Goal: Task Accomplishment & Management: Use online tool/utility

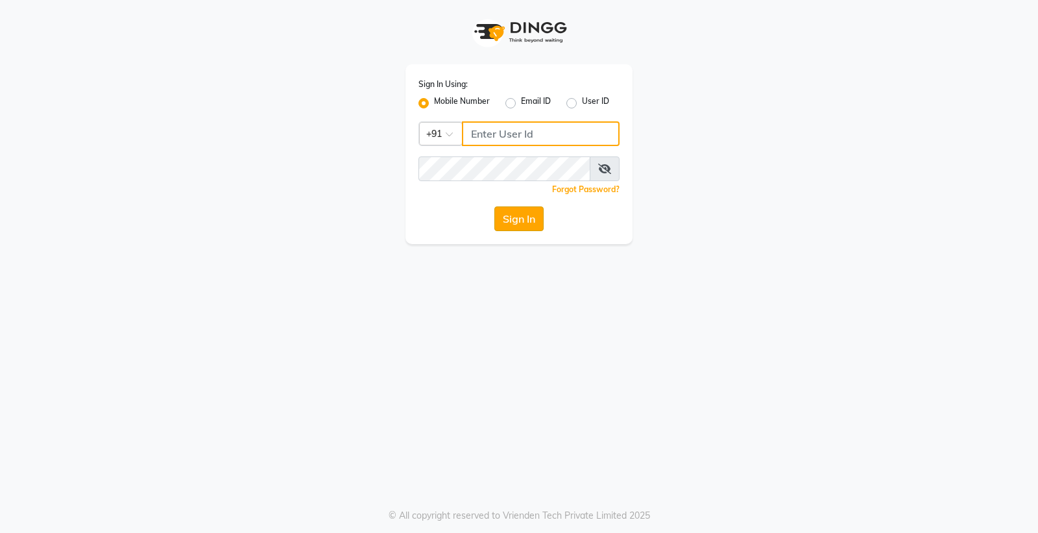
type input "8888001355"
click at [523, 225] on button "Sign In" at bounding box center [518, 218] width 49 height 25
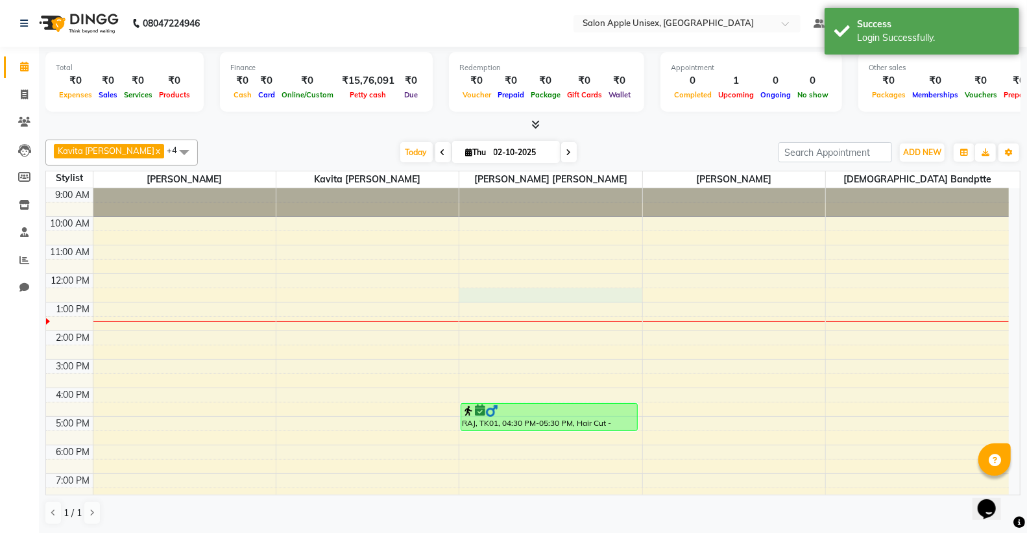
click at [533, 290] on div "9:00 AM 10:00 AM 11:00 AM 12:00 PM 1:00 PM 2:00 PM 3:00 PM 4:00 PM 5:00 PM 6:00…" at bounding box center [527, 373] width 963 height 370
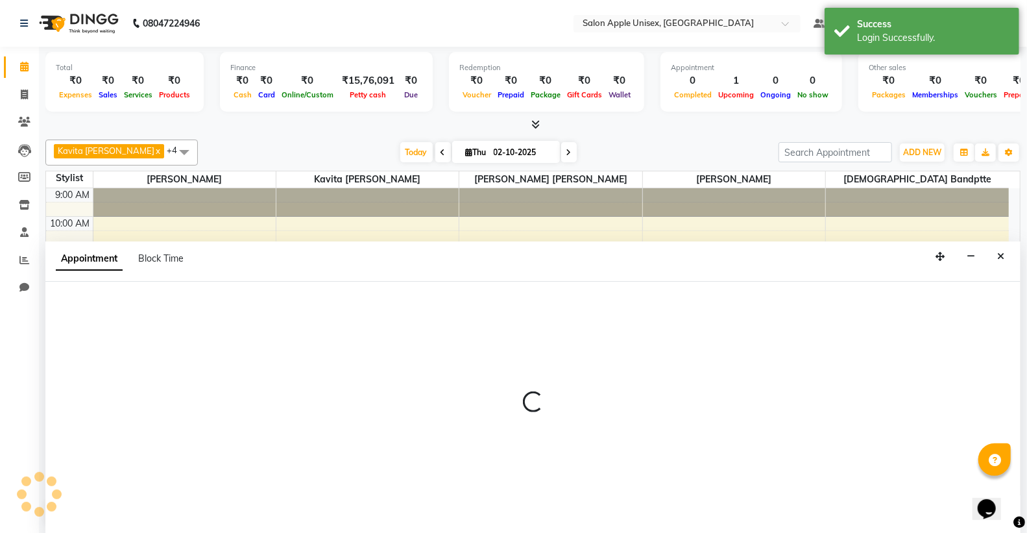
scroll to position [1, 0]
select select "85661"
select select "tentative"
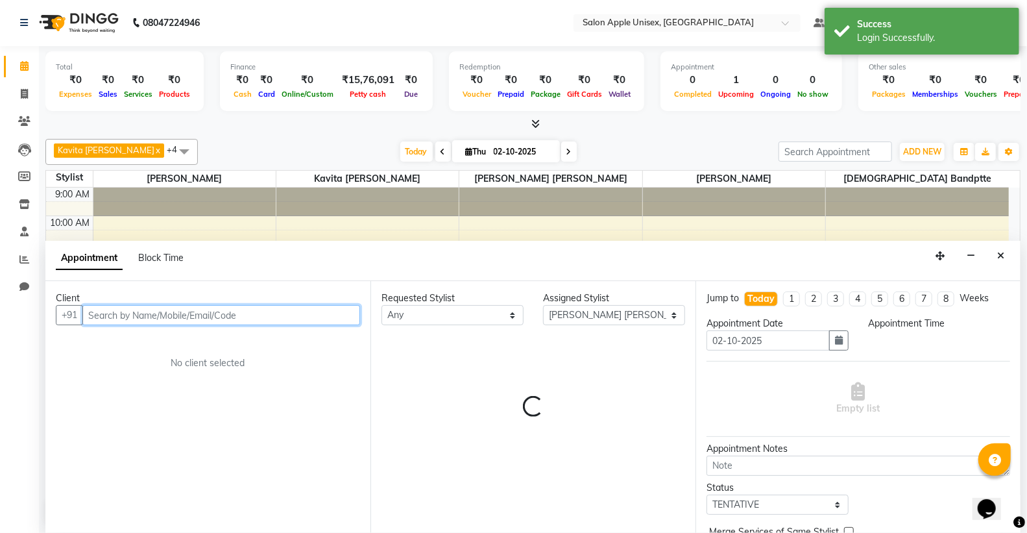
select select "750"
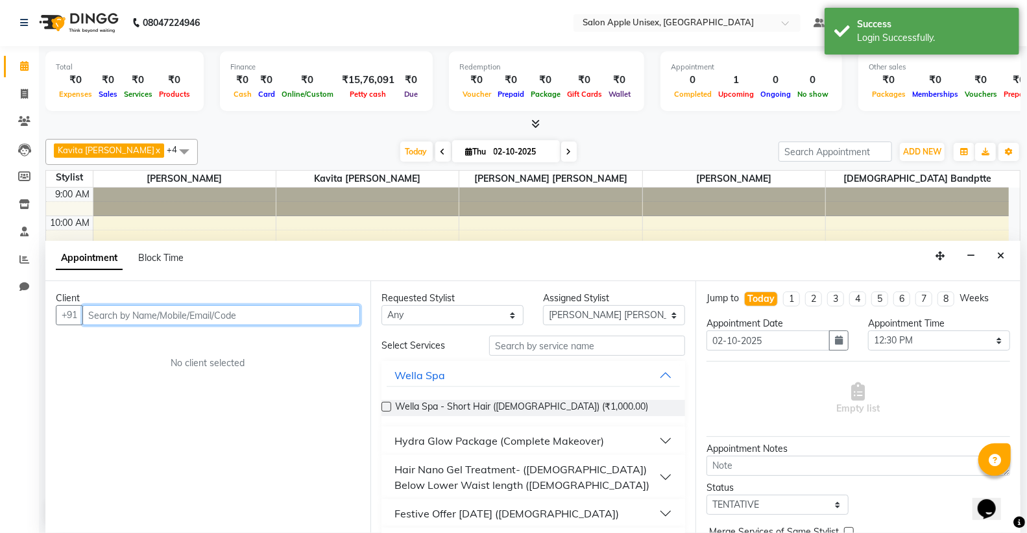
click at [237, 317] on input "text" at bounding box center [221, 315] width 278 height 20
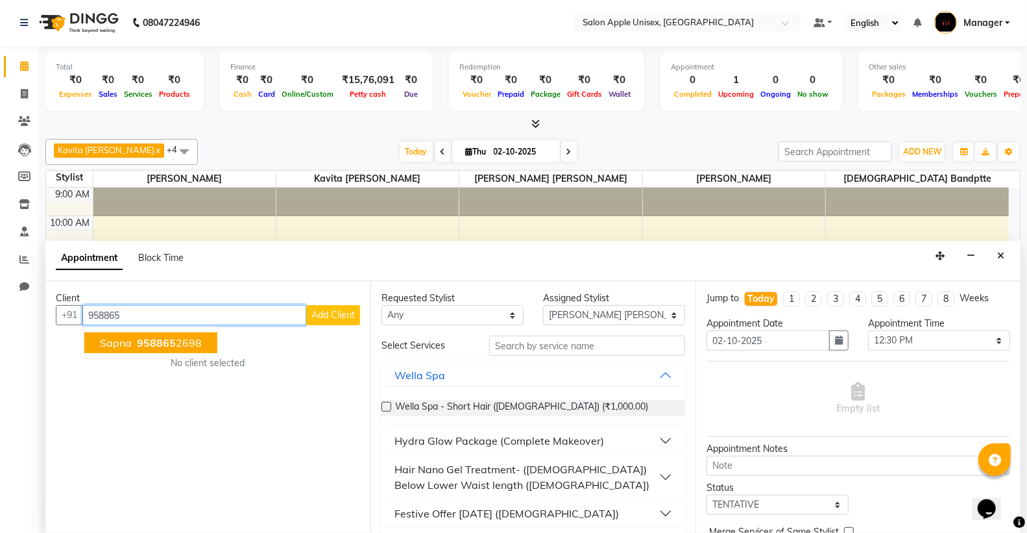
click at [154, 340] on span "958865" at bounding box center [156, 342] width 39 height 13
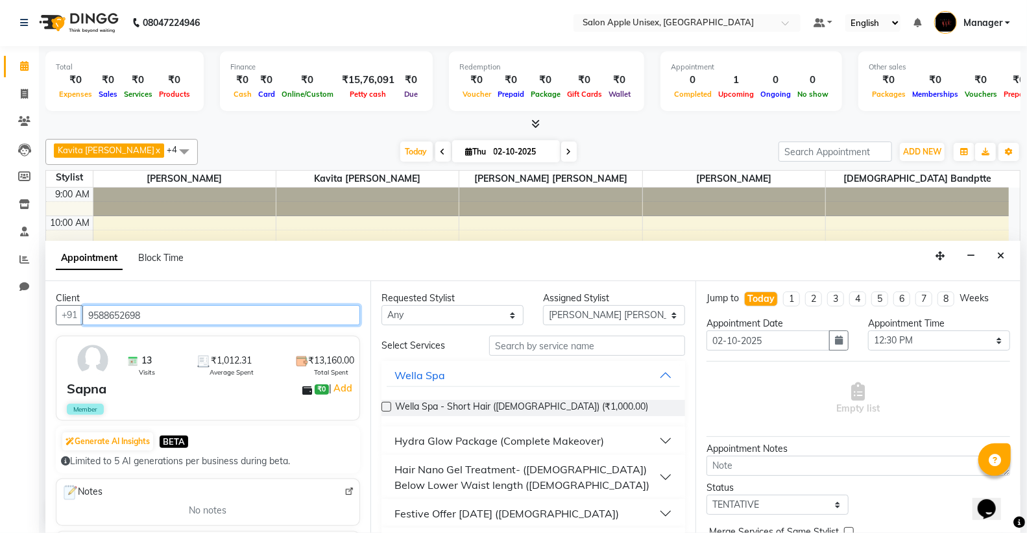
type input "9588652698"
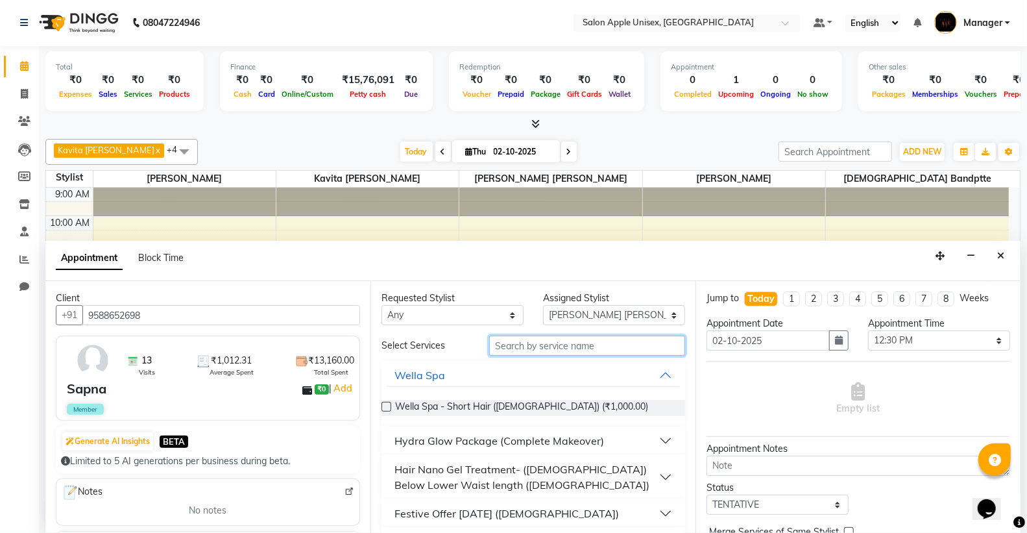
click at [614, 346] on input "text" at bounding box center [587, 345] width 196 height 20
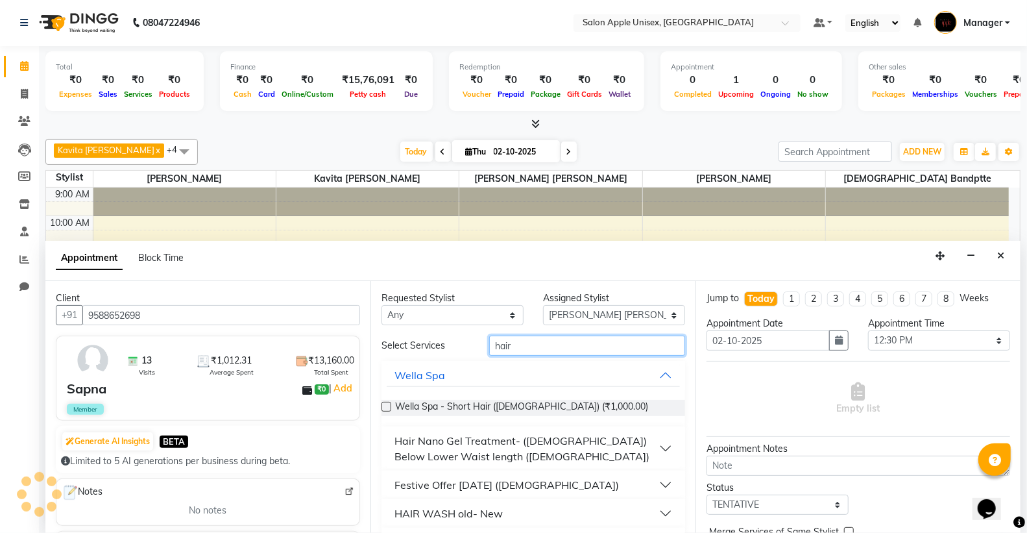
click at [549, 351] on input "hair" at bounding box center [587, 345] width 196 height 20
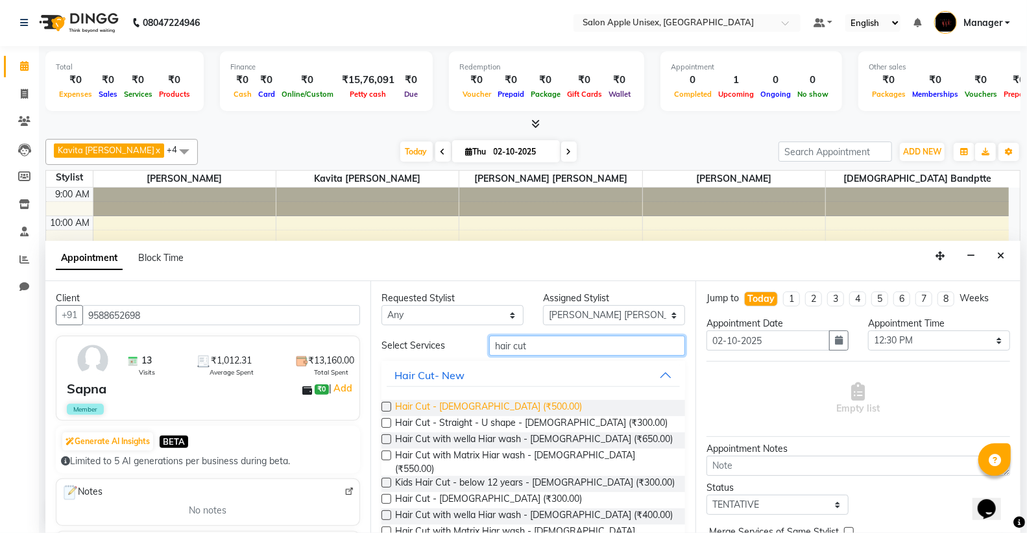
type input "hair cut"
click at [489, 405] on span "Hair Cut - [DEMOGRAPHIC_DATA] (₹500.00)" at bounding box center [488, 408] width 187 height 16
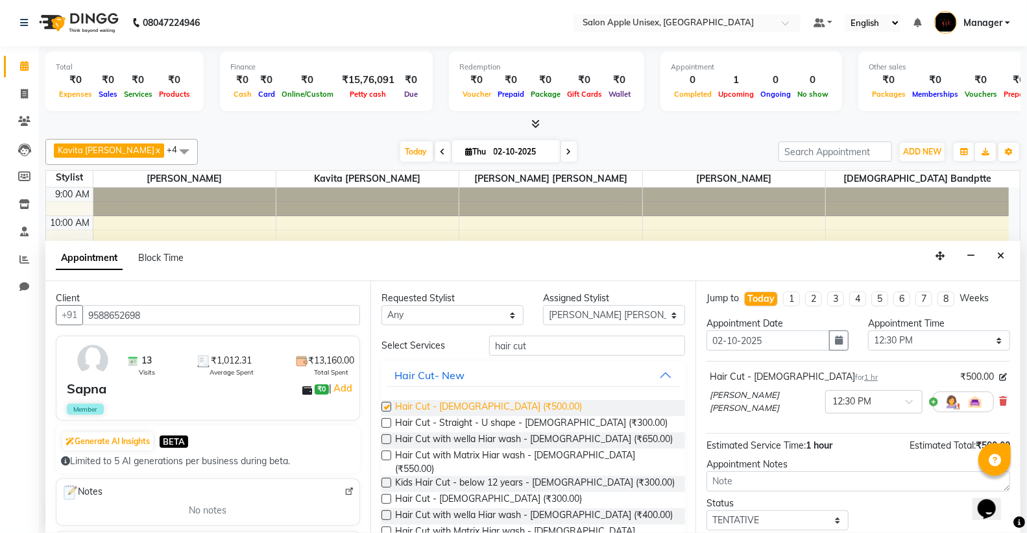
checkbox input "false"
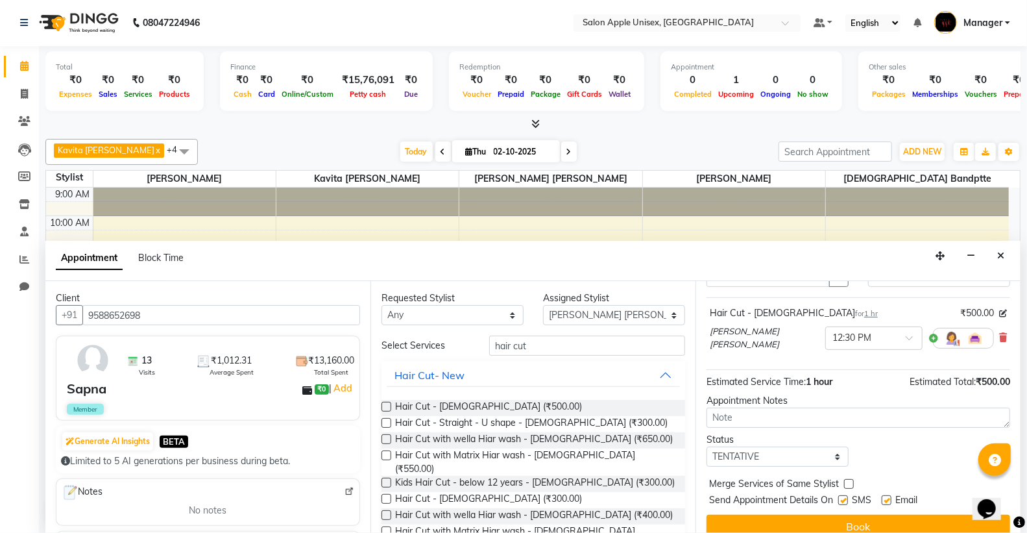
scroll to position [77, 0]
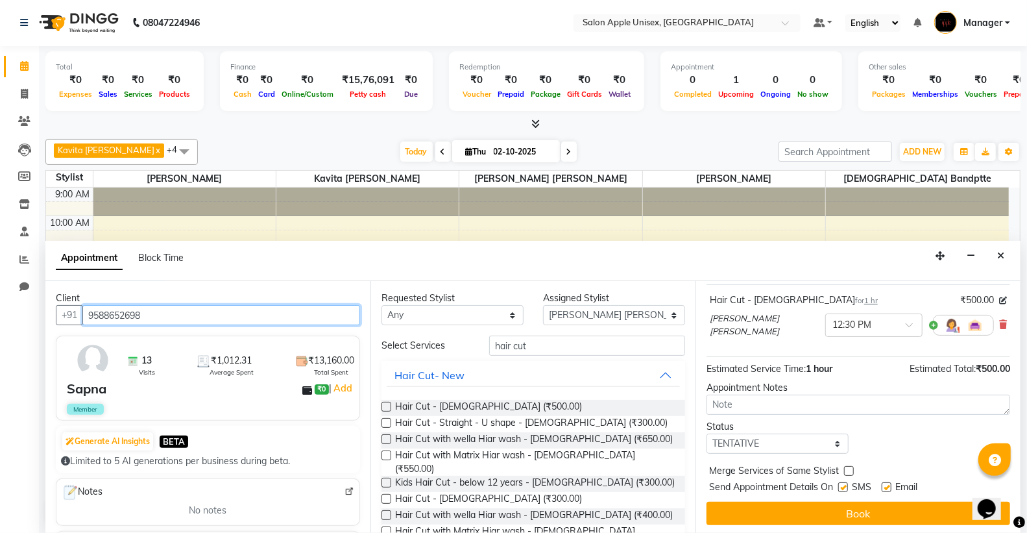
drag, startPoint x: 143, startPoint y: 314, endPoint x: 85, endPoint y: 314, distance: 57.7
click at [85, 314] on input "9588652698" at bounding box center [221, 315] width 278 height 20
click at [23, 93] on icon at bounding box center [24, 94] width 7 height 10
select select "138"
select select "service"
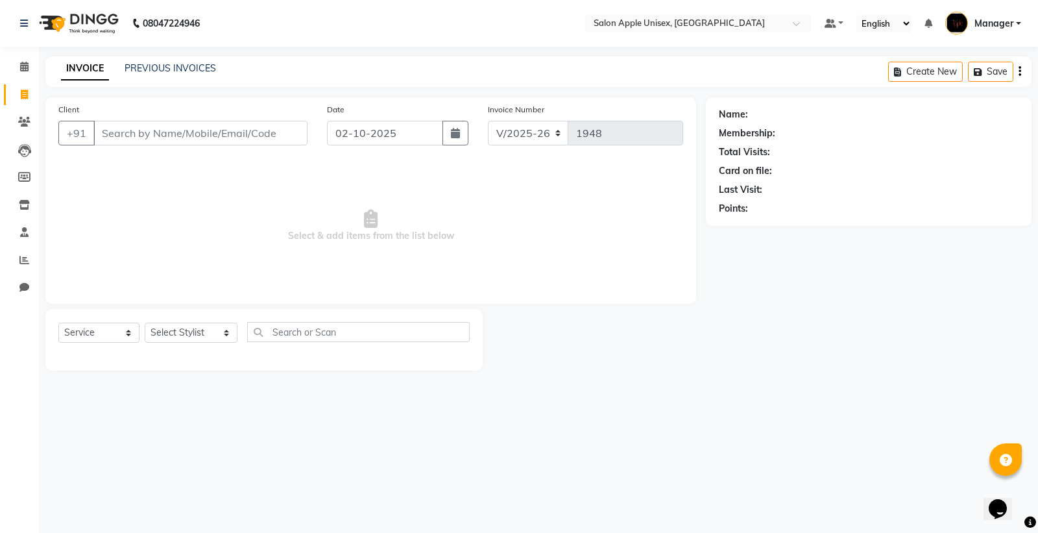
click at [152, 139] on input "Client" at bounding box center [200, 133] width 214 height 25
type input "9588652698"
select select "1: Object"
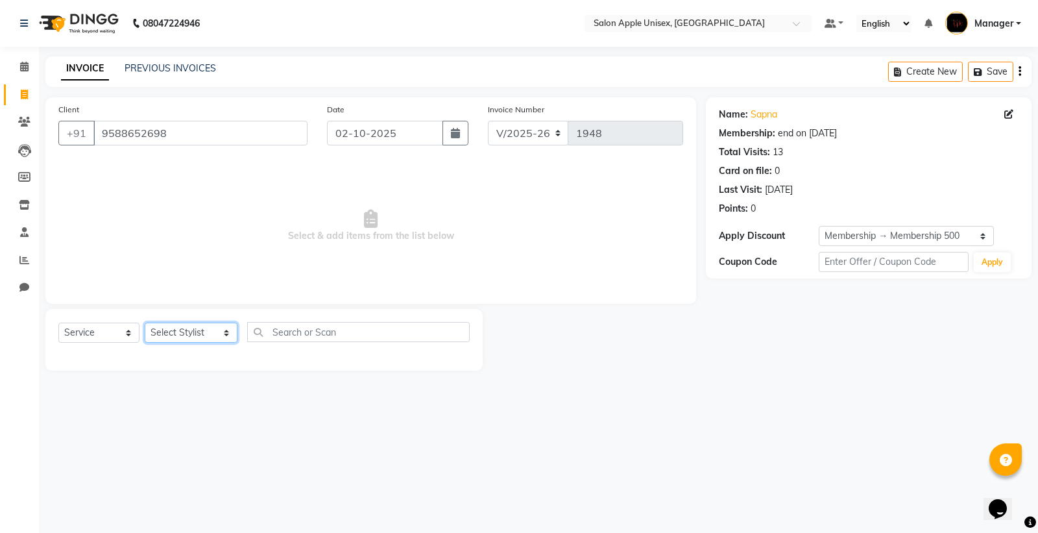
click at [210, 339] on select "Select Stylist [PERSON_NAME] Kavita [PERSON_NAME] Manager [PERSON_NAME] [PERSON…" at bounding box center [191, 332] width 93 height 20
click at [145, 323] on select "Select Stylist [PERSON_NAME] Kavita [PERSON_NAME] Manager [PERSON_NAME] [PERSON…" at bounding box center [191, 332] width 93 height 20
click at [176, 337] on select "Select Stylist [PERSON_NAME] Kavita [PERSON_NAME] Manager [PERSON_NAME] [PERSON…" at bounding box center [191, 332] width 93 height 20
select select "85661"
click at [145, 323] on select "Select Stylist [PERSON_NAME] Kavita [PERSON_NAME] Manager [PERSON_NAME] [PERSON…" at bounding box center [191, 332] width 93 height 20
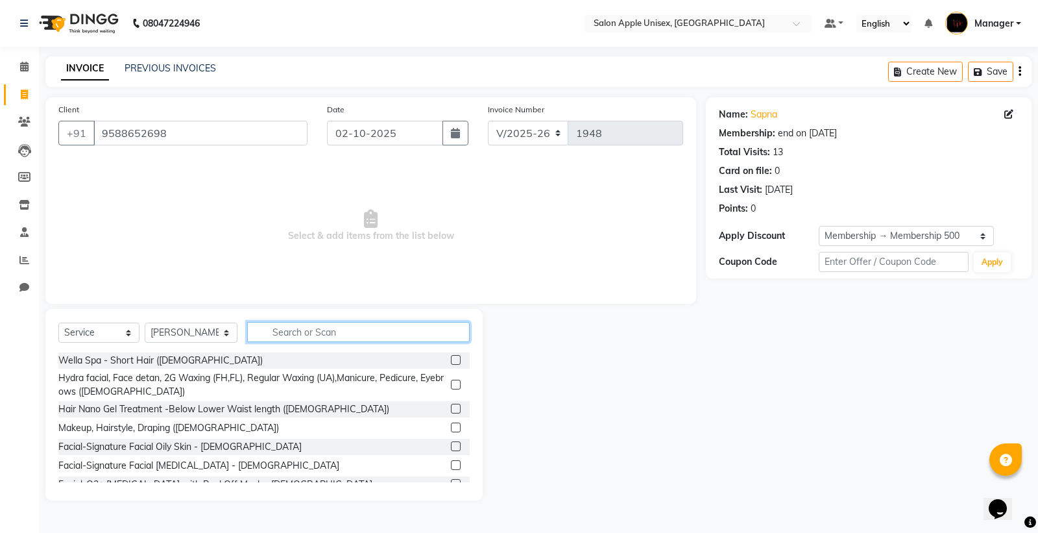
click at [274, 326] on input "text" at bounding box center [358, 332] width 223 height 20
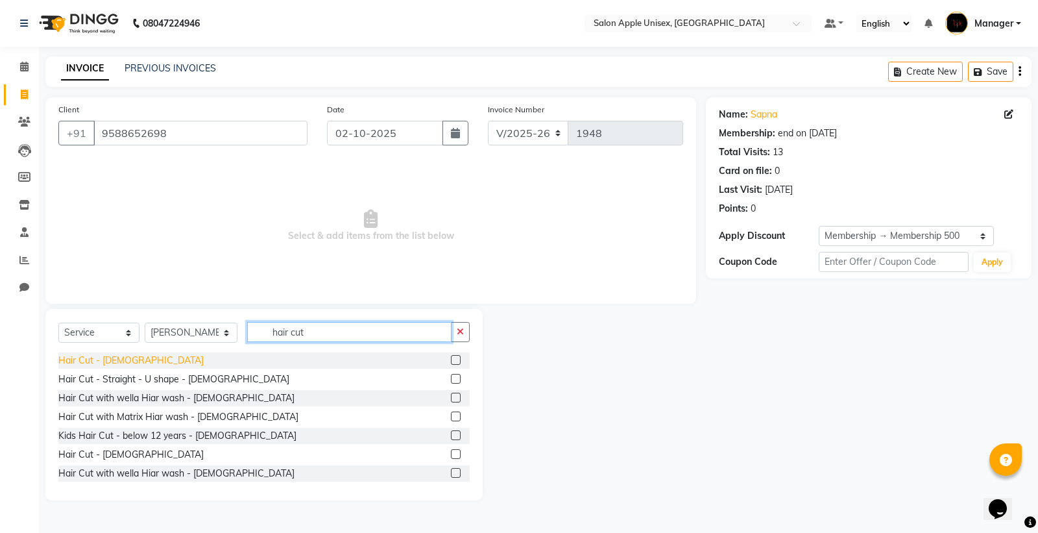
type input "hair cut"
click at [115, 354] on div "Hair Cut - [DEMOGRAPHIC_DATA]" at bounding box center [130, 361] width 145 height 14
checkbox input "false"
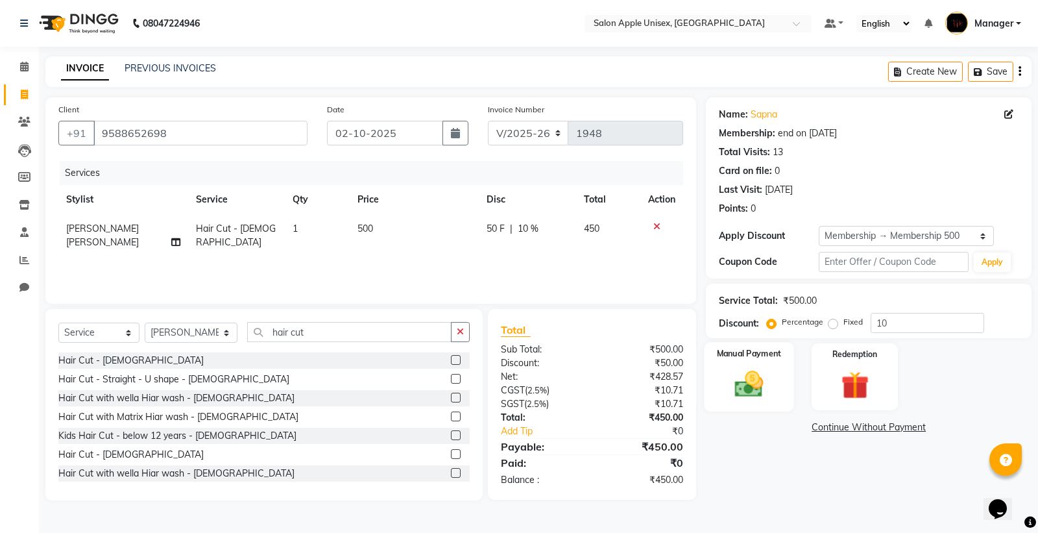
click at [774, 385] on div "Manual Payment" at bounding box center [750, 376] width 90 height 69
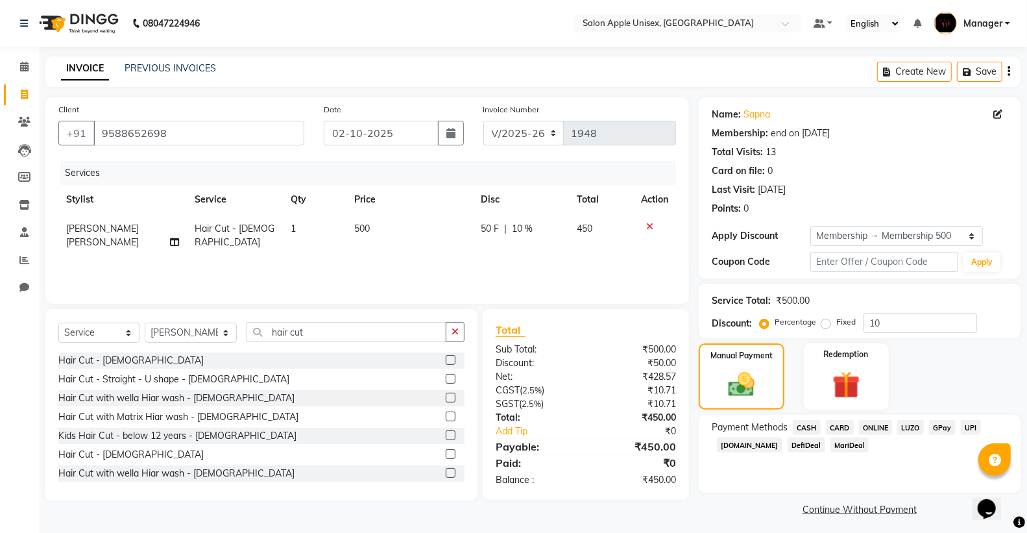
scroll to position [5, 0]
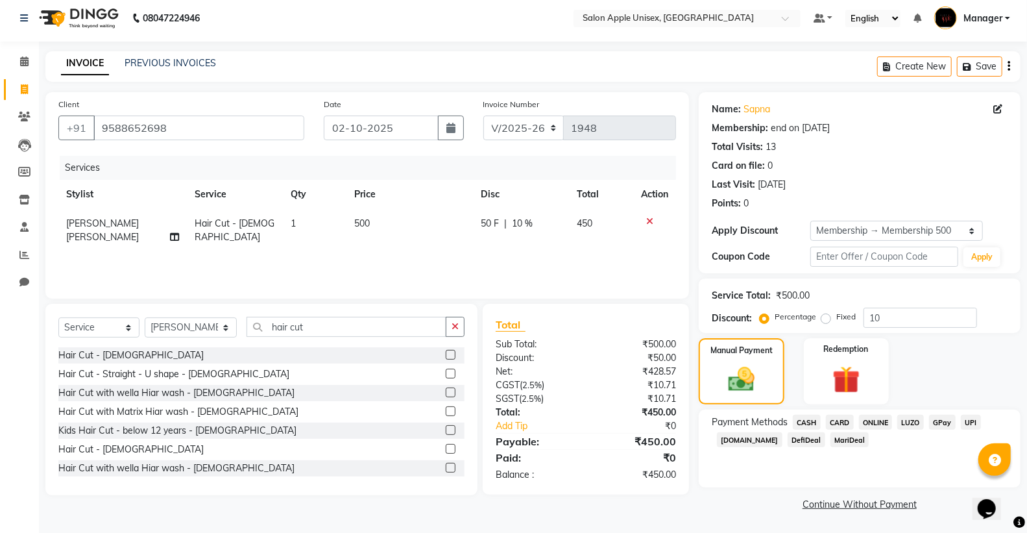
click at [880, 423] on span "ONLINE" at bounding box center [876, 422] width 34 height 15
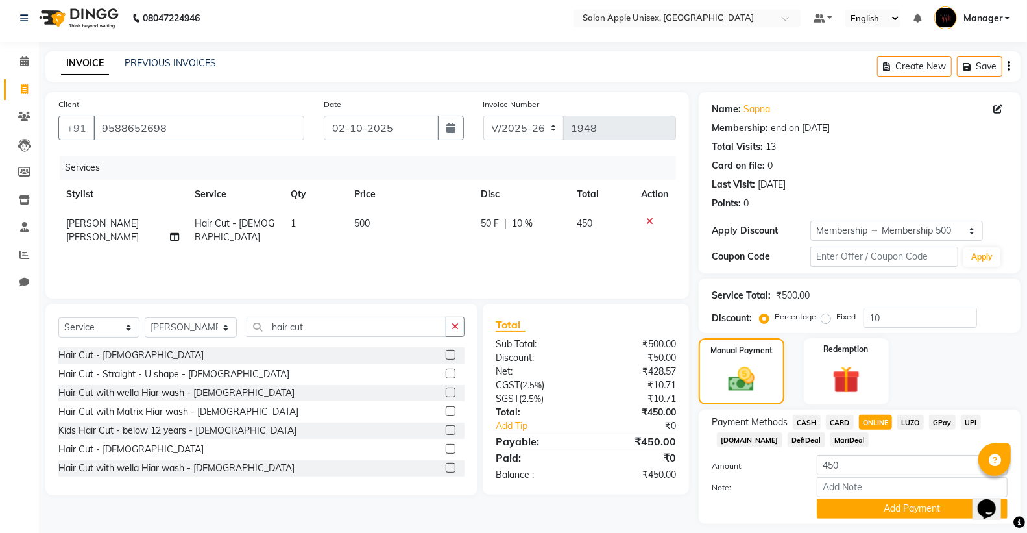
scroll to position [42, 0]
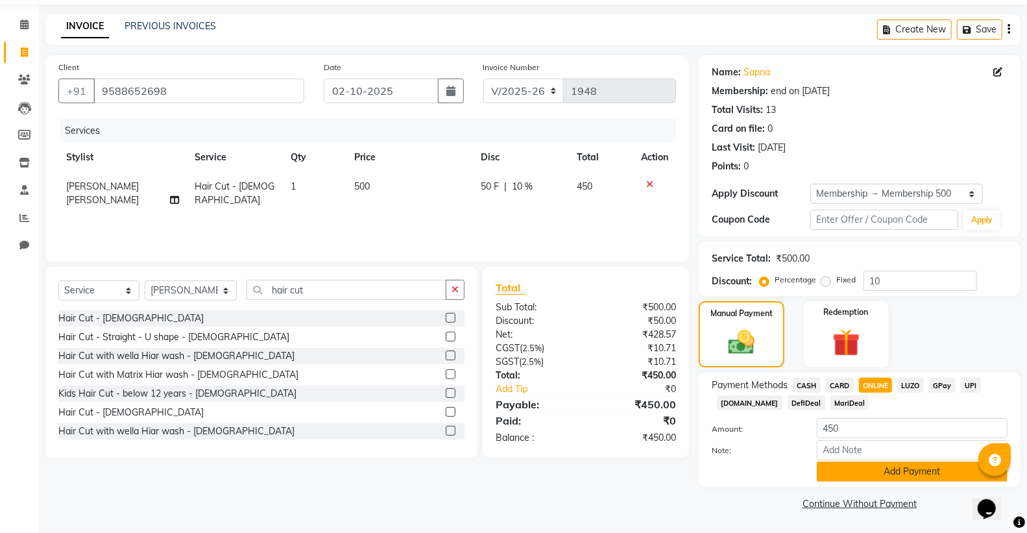
click at [858, 470] on button "Add Payment" at bounding box center [912, 471] width 191 height 20
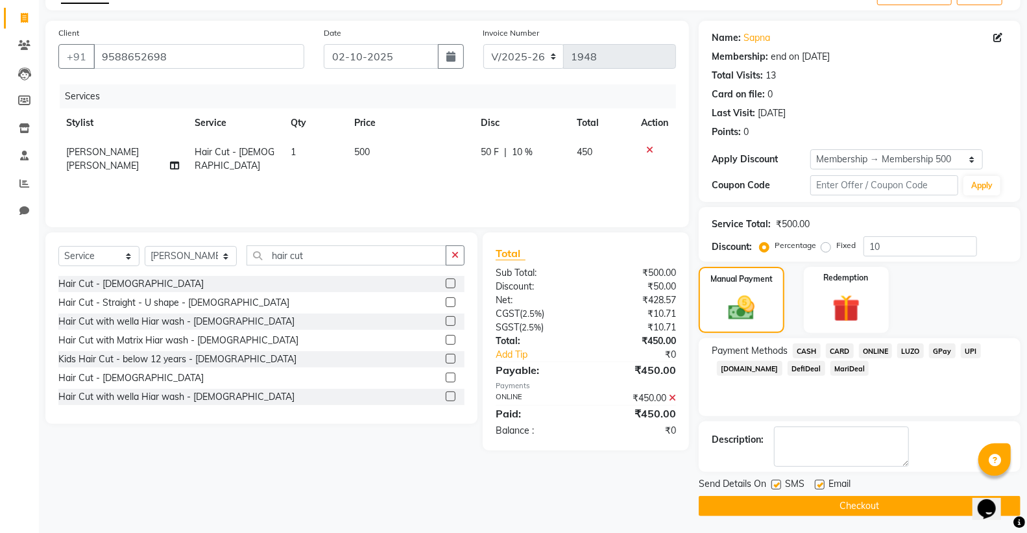
scroll to position [79, 0]
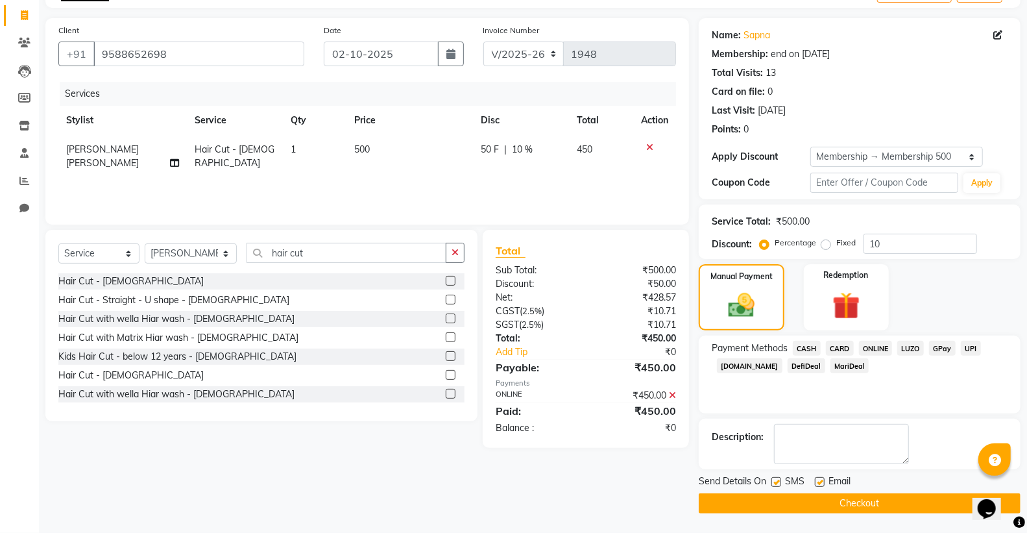
click at [827, 505] on button "Checkout" at bounding box center [860, 503] width 322 height 20
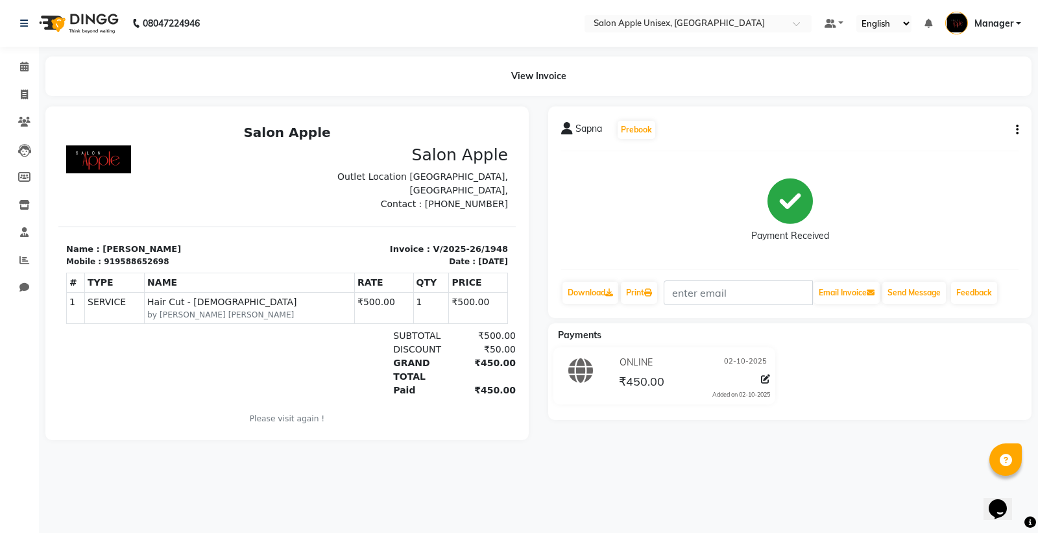
drag, startPoint x: 836, startPoint y: 508, endPoint x: 838, endPoint y: 477, distance: 31.3
click at [838, 484] on div "08047224946 Select Location × Salon Apple Unisex, Model Colony Default Panel My…" at bounding box center [519, 266] width 1038 height 533
